Goal: Check status: Check status

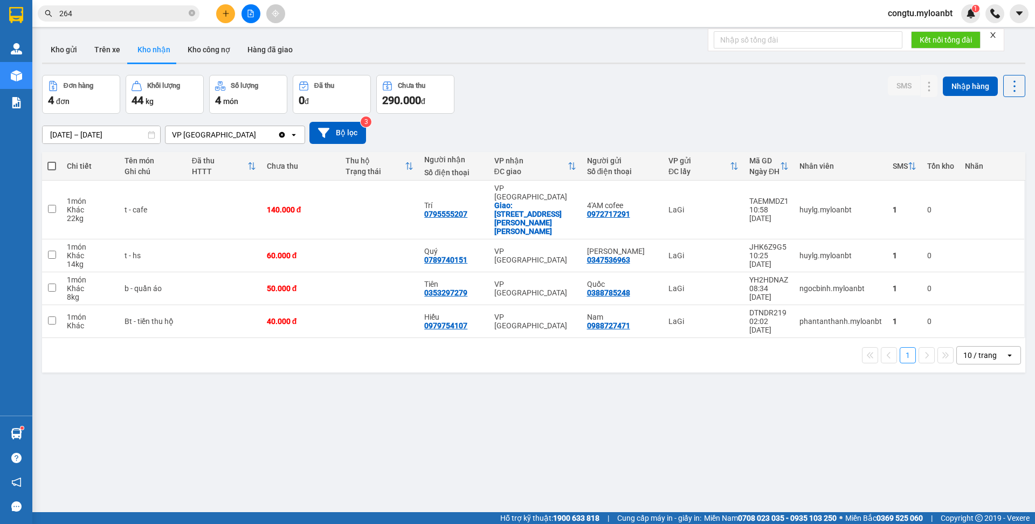
click at [523, 108] on div "Đơn hàng 4 đơn [PERSON_NAME] 44 kg Số [PERSON_NAME] 4 món Đã thu 0 [PERSON_NAME…" at bounding box center [534, 94] width 984 height 39
click at [80, 51] on button "Kho gửi" at bounding box center [64, 50] width 44 height 26
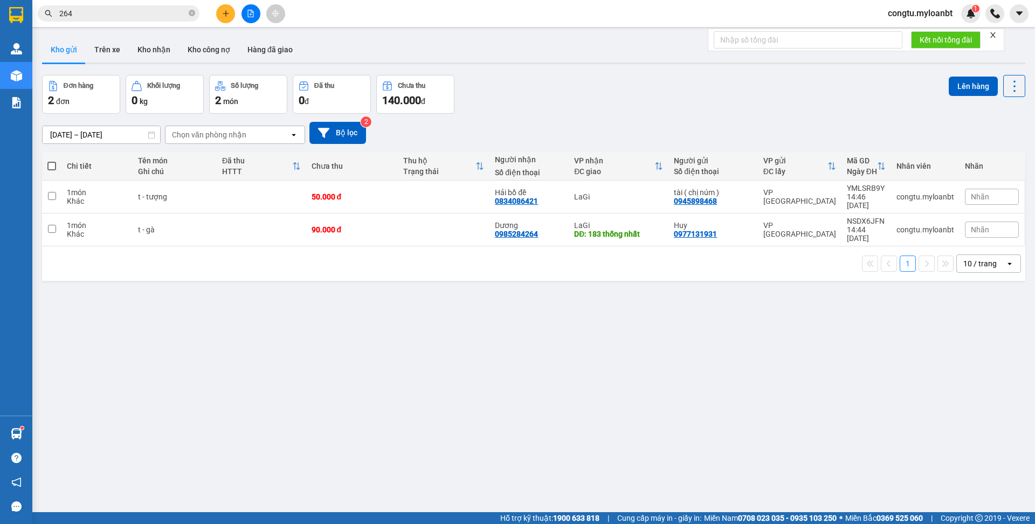
click at [133, 22] on div "Kết quả [PERSON_NAME] ( 1058 ) Bộ lọc Mã ĐH Trạng thái Món hàng Thu hộ Tổng [PE…" at bounding box center [105, 13] width 210 height 19
click at [134, 18] on input "264" at bounding box center [122, 14] width 127 height 12
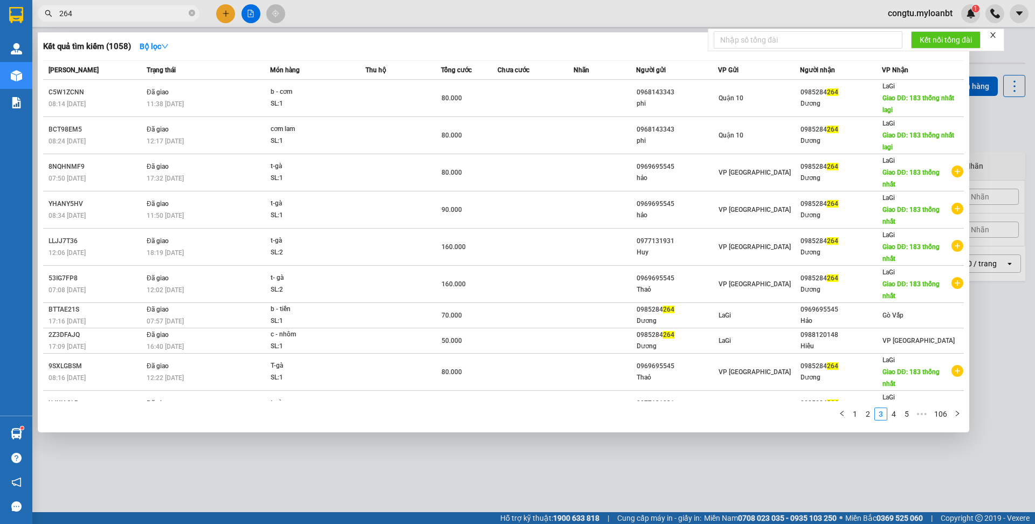
click at [138, 15] on input "264" at bounding box center [122, 14] width 127 height 12
click at [142, 15] on input "264" at bounding box center [122, 14] width 127 height 12
click at [143, 15] on input "264" at bounding box center [122, 14] width 127 height 12
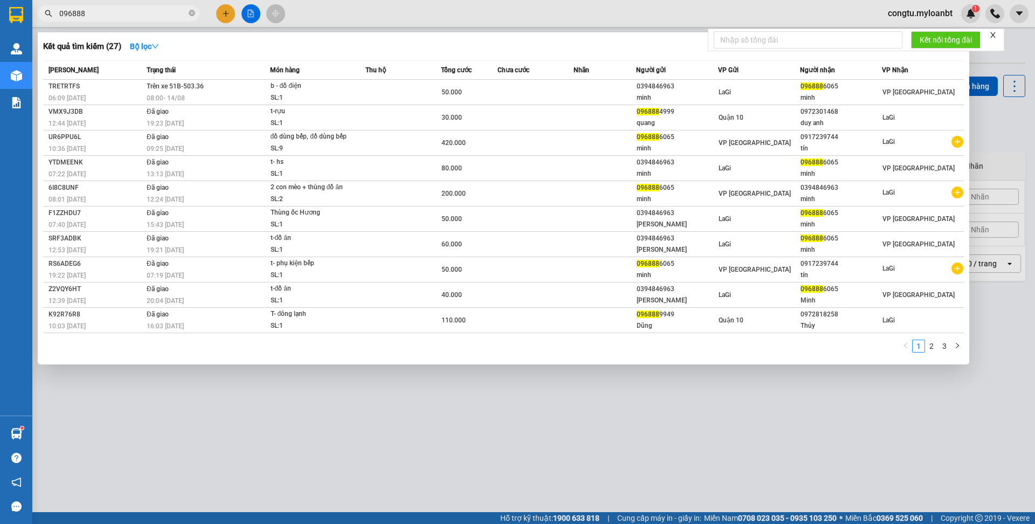
type input "096888"
click at [630, 48] on div "Kết quả [PERSON_NAME] ( 27 ) Bộ lọc" at bounding box center [503, 46] width 921 height 17
click at [636, 48] on div "Kết quả [PERSON_NAME] ( 27 ) Bộ lọc" at bounding box center [503, 46] width 921 height 17
click at [635, 47] on div "Kết quả [PERSON_NAME] ( 27 ) Bộ lọc" at bounding box center [503, 46] width 921 height 17
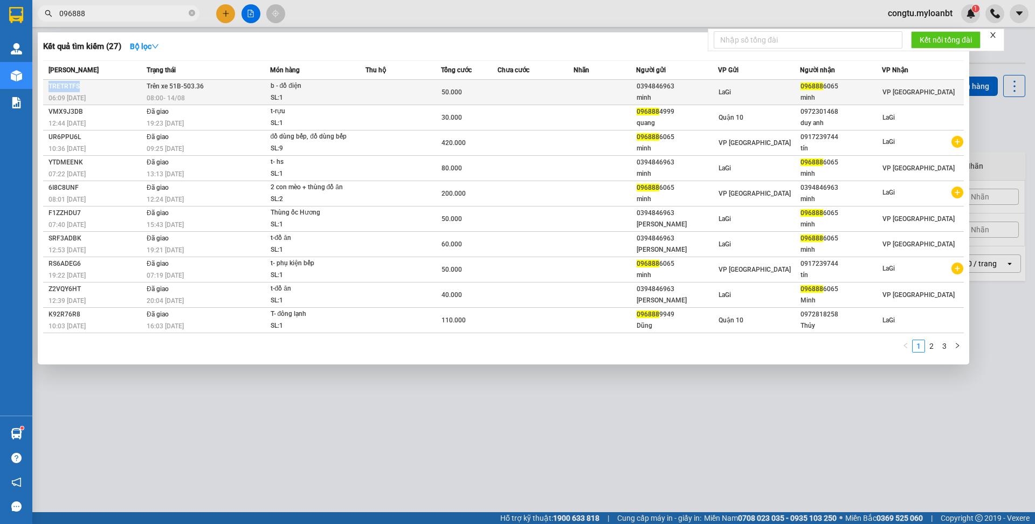
copy div "TRETRTFS"
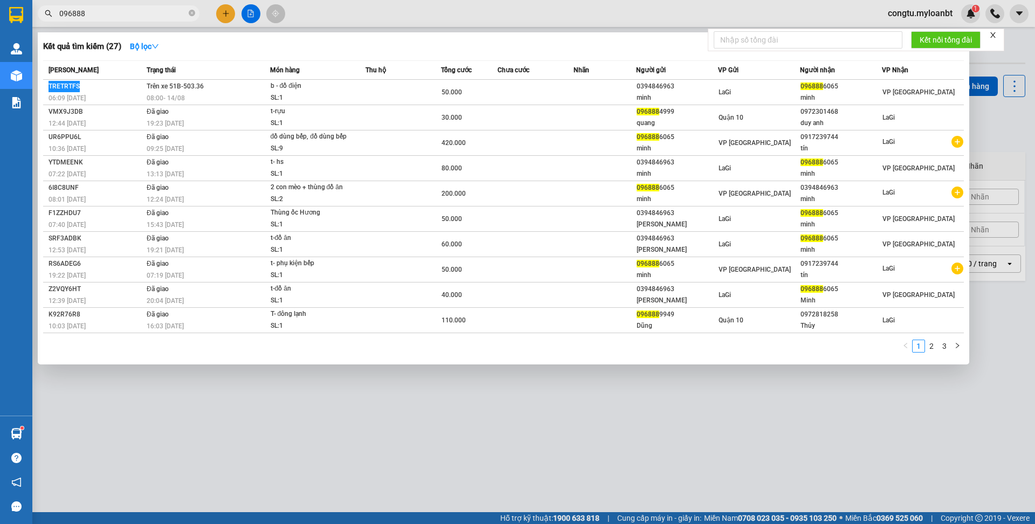
drag, startPoint x: 49, startPoint y: 84, endPoint x: 569, endPoint y: 1, distance: 526.9
click at [0, 0] on section "Kết quả [PERSON_NAME] ( 27 ) Bộ lọc Mã ĐH Trạng thái Món hàng Thu hộ Tổng [PERS…" at bounding box center [517, 262] width 1035 height 524
